Goal: Task Accomplishment & Management: Complete application form

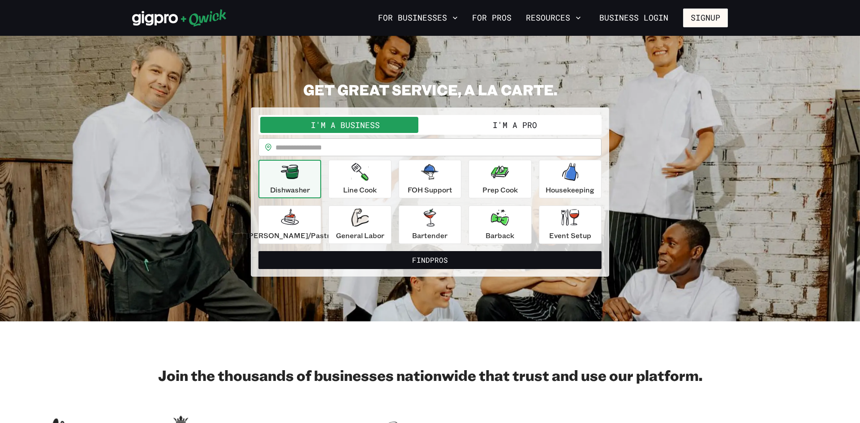
click at [497, 128] on button "I'm a Pro" at bounding box center [515, 125] width 170 height 16
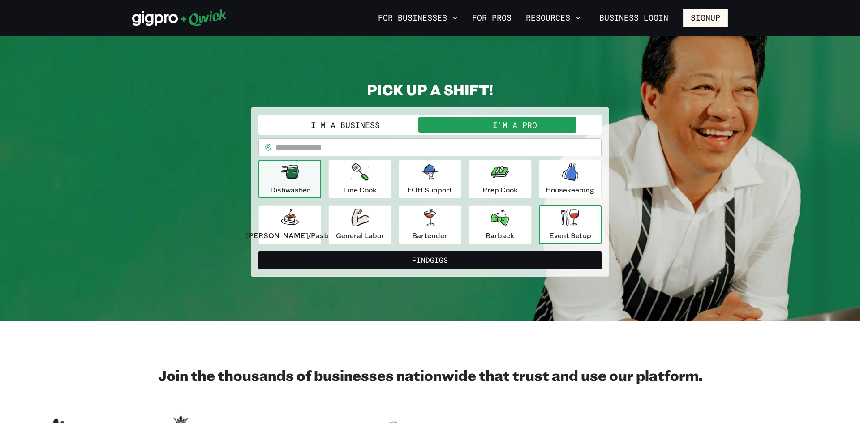
click at [549, 237] on p "Event Setup" at bounding box center [570, 235] width 42 height 11
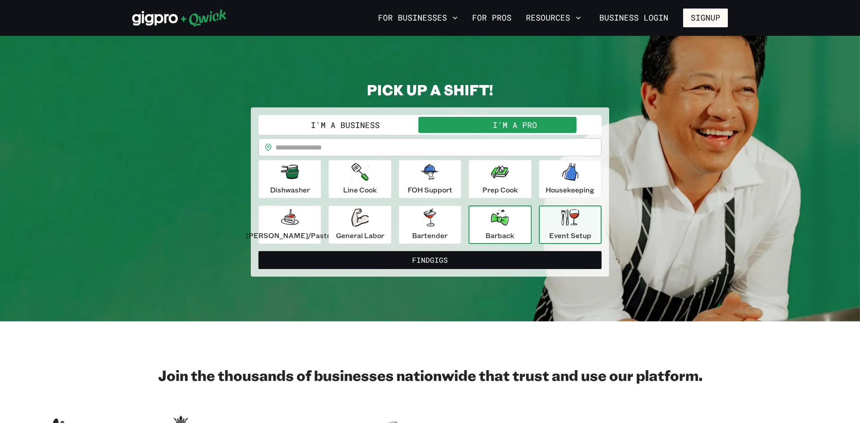
click at [480, 217] on button "Barback" at bounding box center [500, 225] width 63 height 39
click at [371, 147] on input "text" at bounding box center [439, 147] width 326 height 18
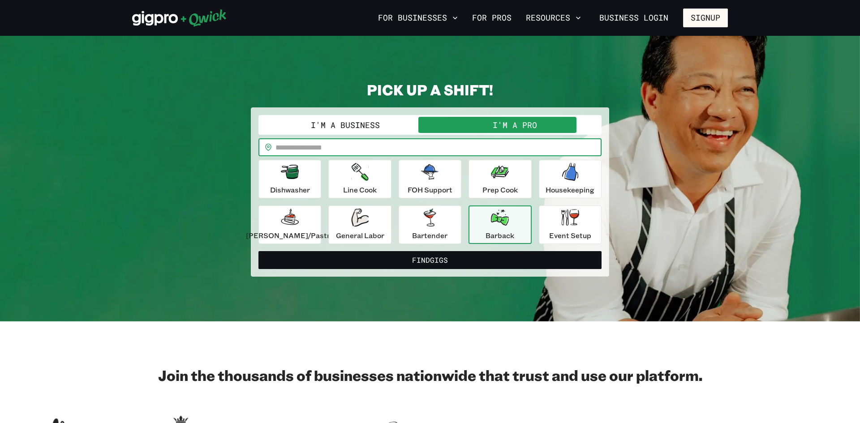
type input "*****"
click at [383, 189] on button "Line Cook" at bounding box center [359, 179] width 63 height 39
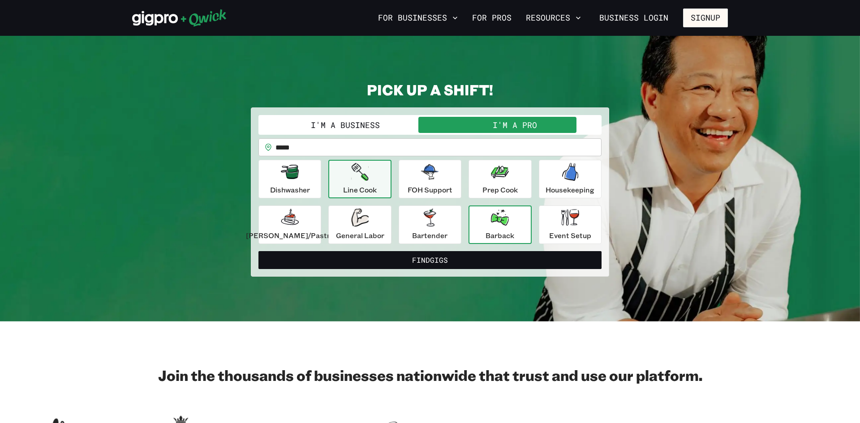
click at [503, 223] on icon "button" at bounding box center [500, 218] width 18 height 16
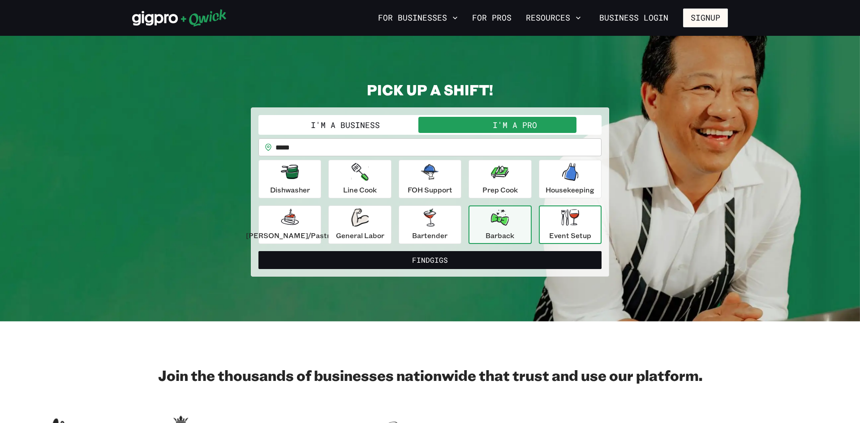
click at [561, 224] on icon "button" at bounding box center [570, 217] width 18 height 17
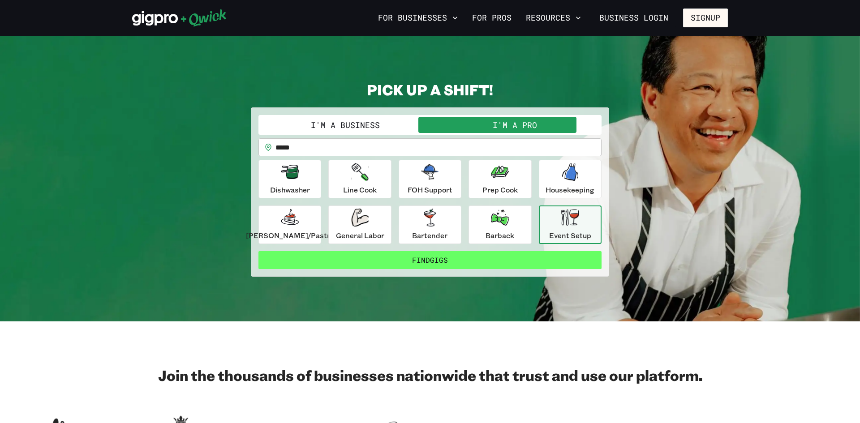
click at [477, 259] on button "Find Gigs" at bounding box center [430, 260] width 343 height 18
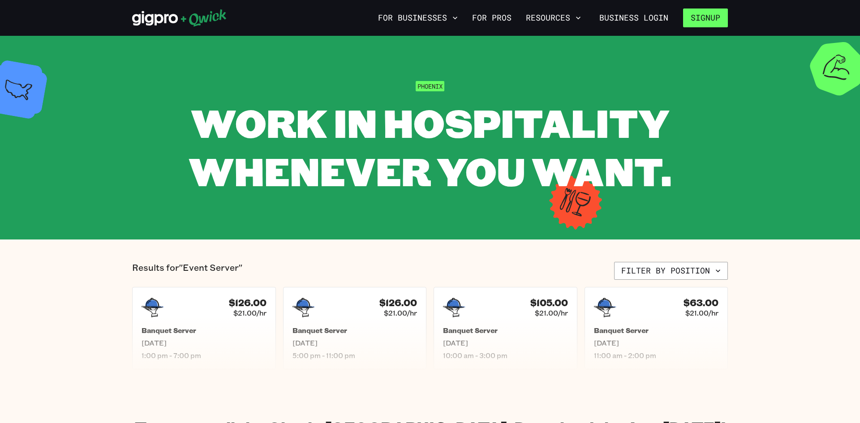
click at [704, 22] on button "Signup" at bounding box center [705, 18] width 45 height 19
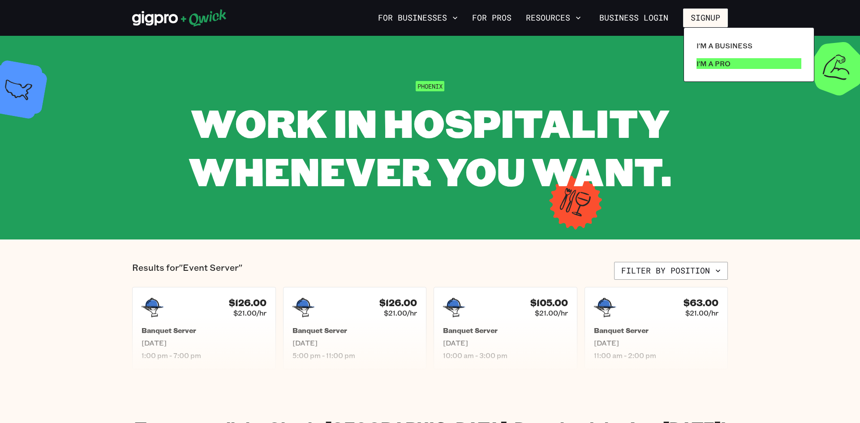
click at [708, 64] on p "I'm a Pro" at bounding box center [714, 63] width 34 height 11
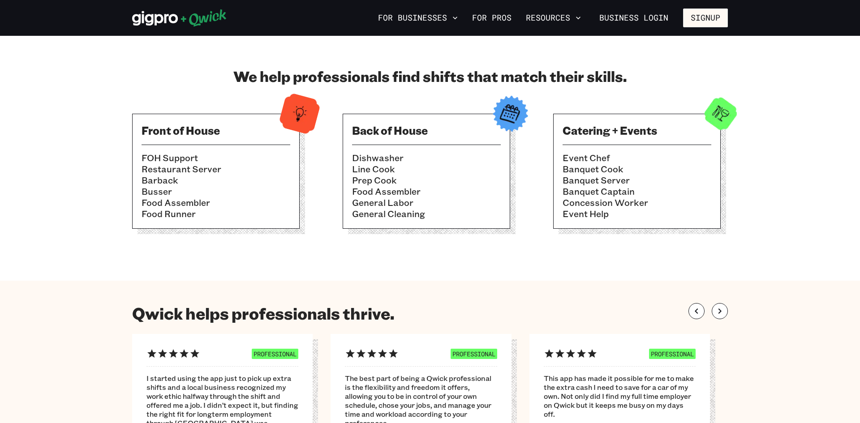
scroll to position [293, 0]
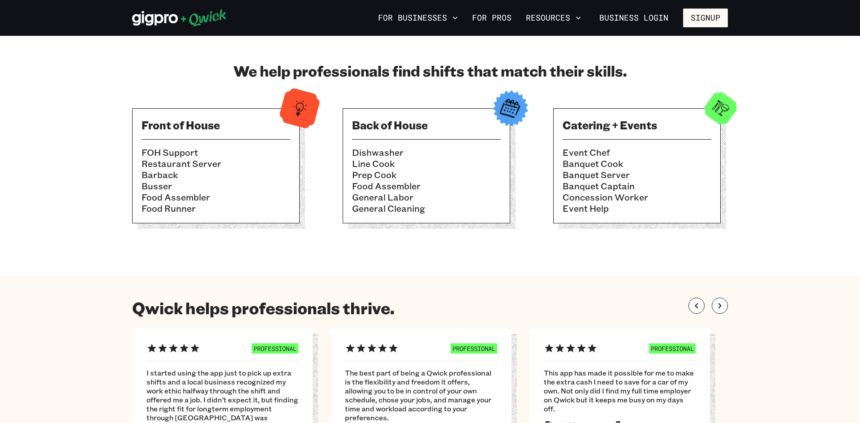
click at [651, 141] on div "Catering + Events Event Chef Banquet Cook Banquet Server Banquet Captain Conces…" at bounding box center [637, 165] width 168 height 115
click at [257, 195] on li "Food Assembler" at bounding box center [216, 197] width 149 height 11
click at [855, 178] on section "We help professionals find shifts that match their skills. Front of House FOH S…" at bounding box center [430, 146] width 860 height 259
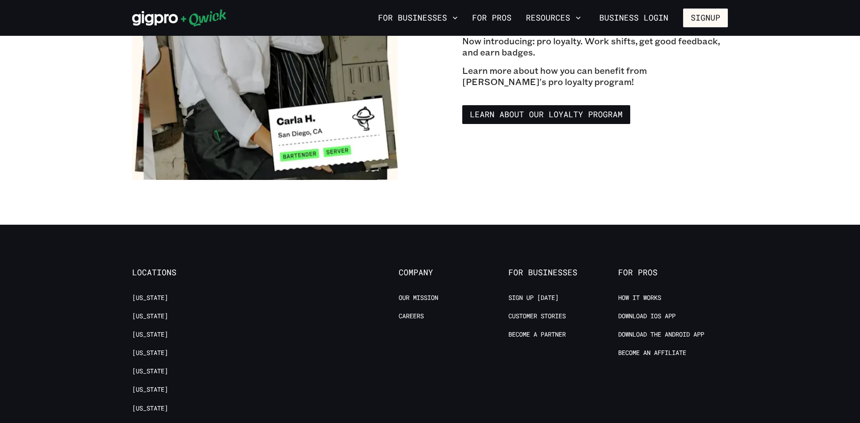
scroll to position [1657, 0]
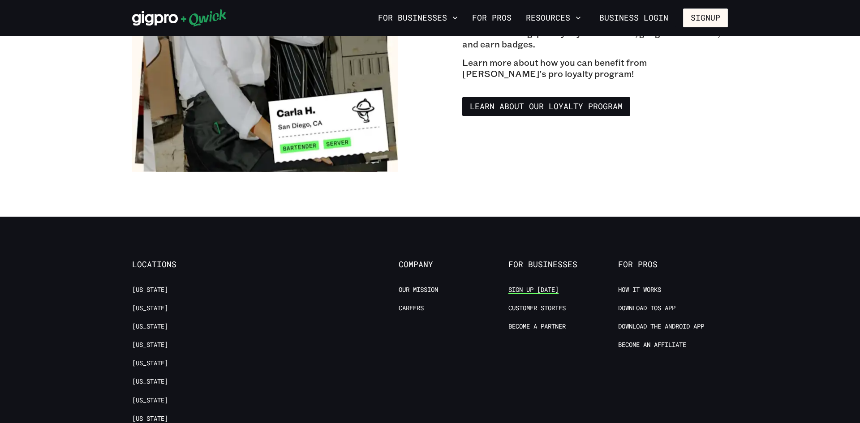
click at [547, 286] on link "Sign up [DATE]" at bounding box center [534, 290] width 50 height 9
click at [150, 286] on link "[US_STATE]" at bounding box center [150, 290] width 36 height 9
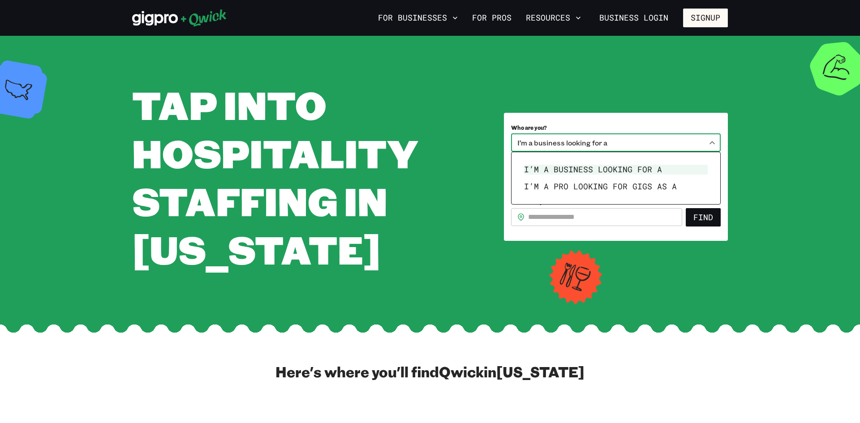
click at [712, 142] on body "**********" at bounding box center [430, 211] width 860 height 423
click at [648, 184] on li "I’m a pro looking for Gigs as a" at bounding box center [616, 186] width 191 height 17
type input "***"
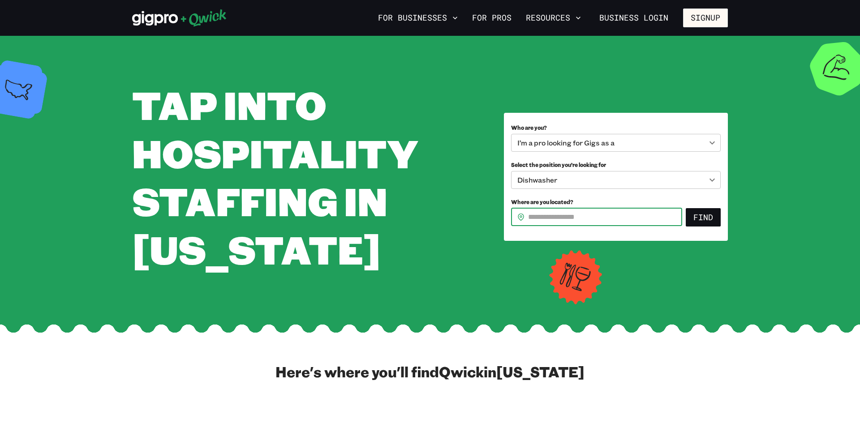
click at [643, 216] on input "Where are you located?" at bounding box center [605, 217] width 154 height 18
type input "*****"
click at [692, 217] on button "Find" at bounding box center [703, 217] width 35 height 19
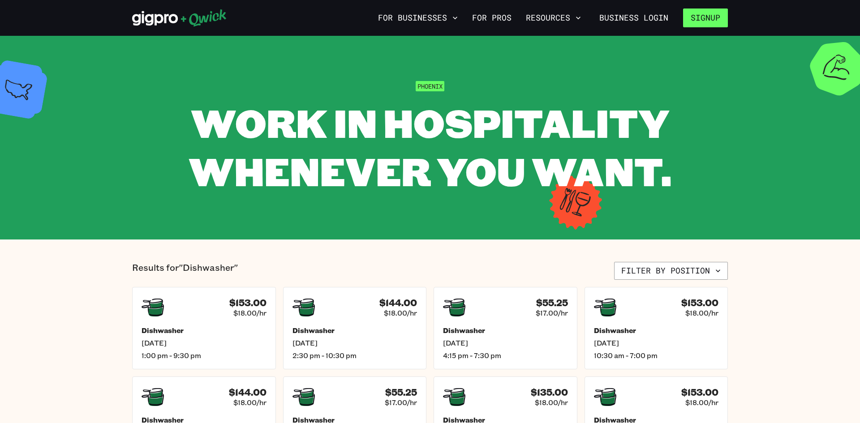
click at [711, 22] on button "Signup" at bounding box center [705, 18] width 45 height 19
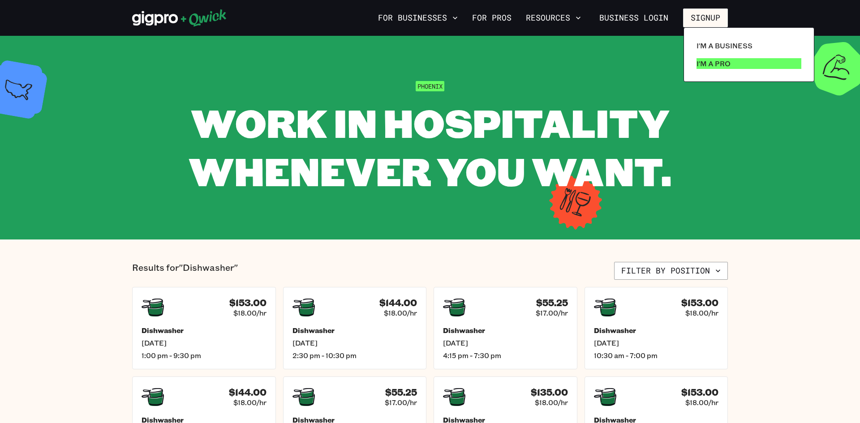
click at [711, 66] on p "I'm a Pro" at bounding box center [714, 63] width 34 height 11
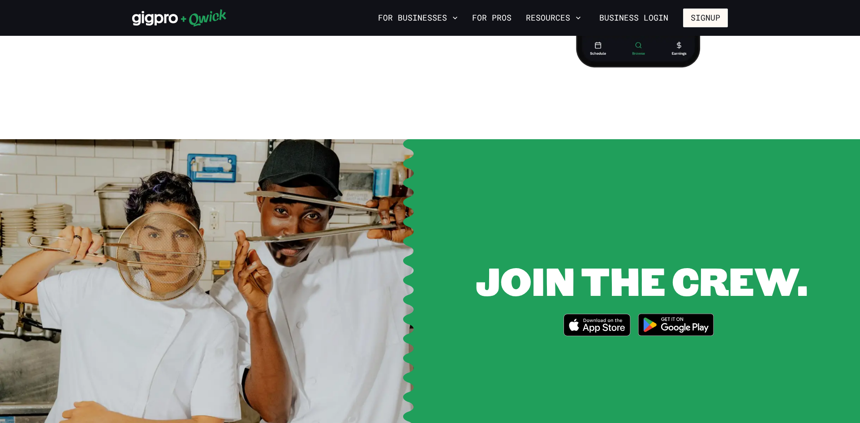
scroll to position [1133, 0]
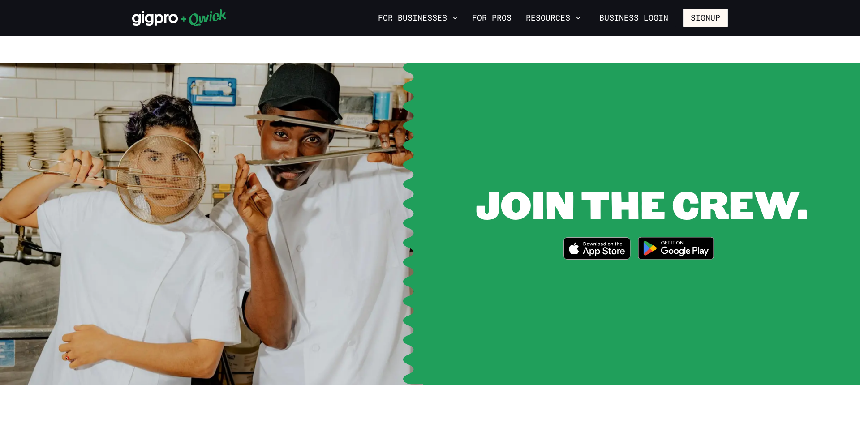
click at [669, 238] on img at bounding box center [676, 249] width 87 height 34
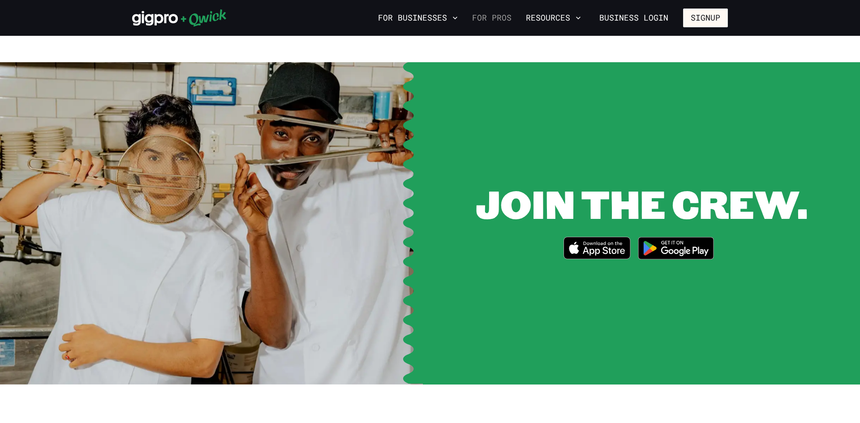
click at [499, 18] on link "For Pros" at bounding box center [492, 17] width 47 height 15
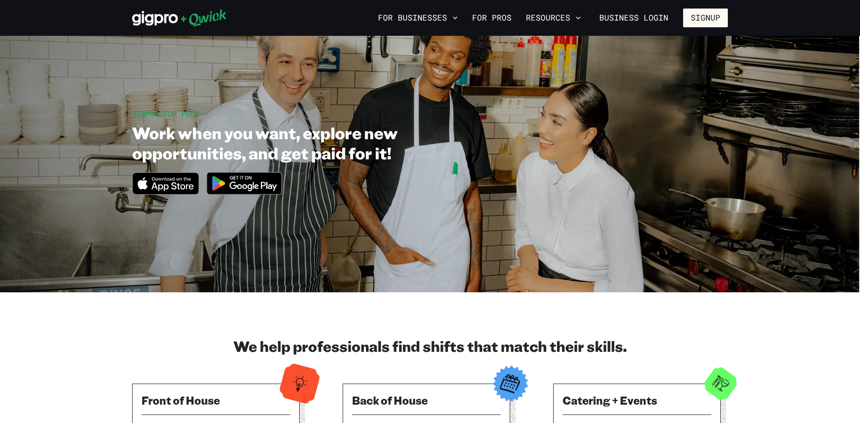
scroll to position [0, 0]
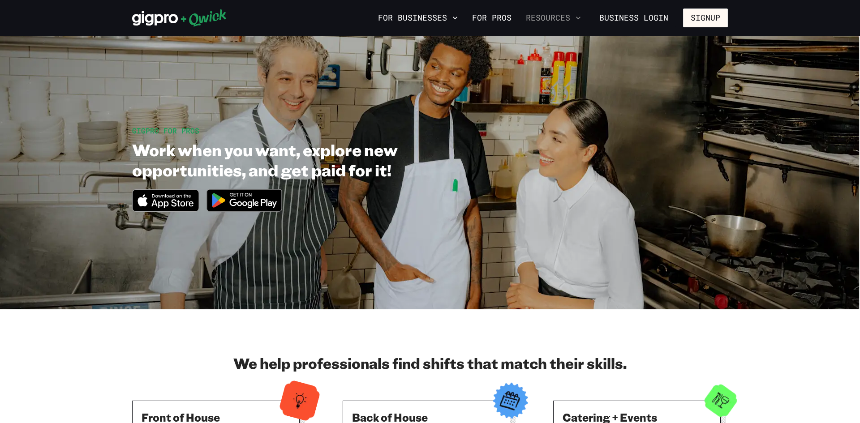
click at [563, 13] on button "Resources" at bounding box center [553, 17] width 62 height 15
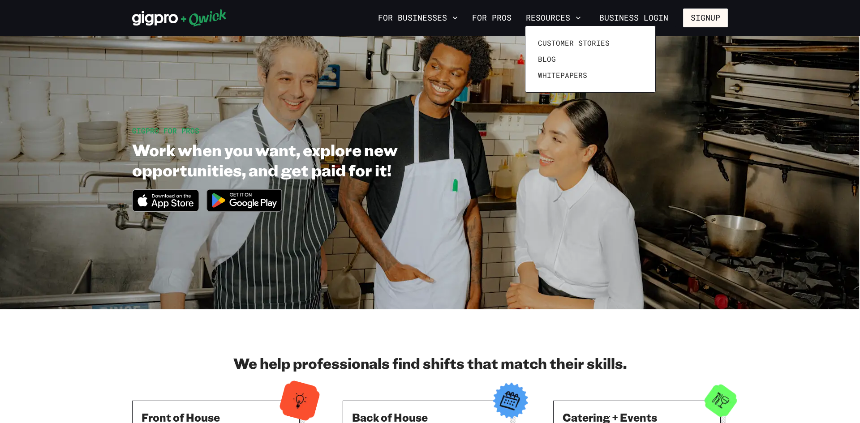
click at [576, 17] on div at bounding box center [430, 211] width 860 height 423
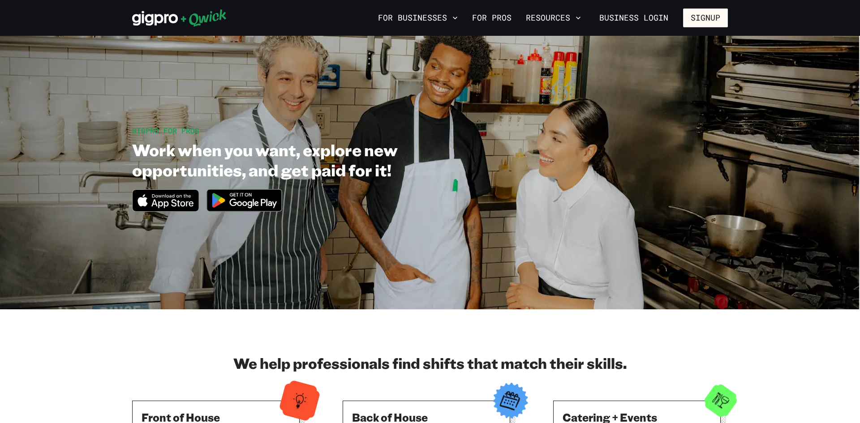
click at [152, 18] on icon at bounding box center [155, 18] width 46 height 15
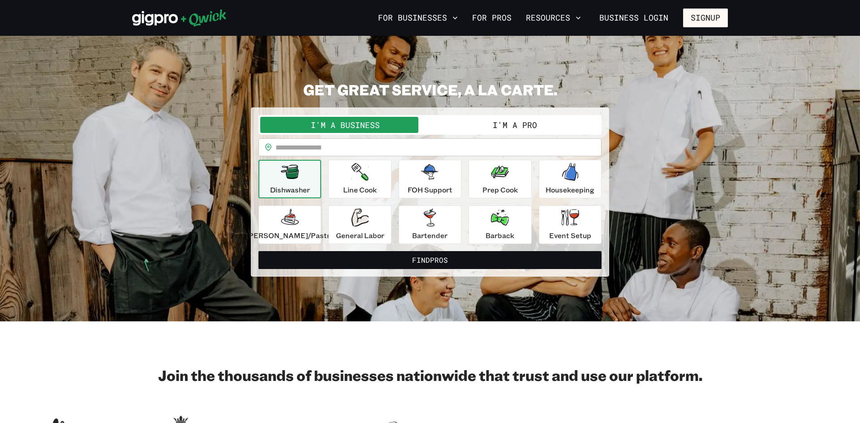
click at [152, 18] on icon at bounding box center [155, 18] width 46 height 15
